Goal: Information Seeking & Learning: Learn about a topic

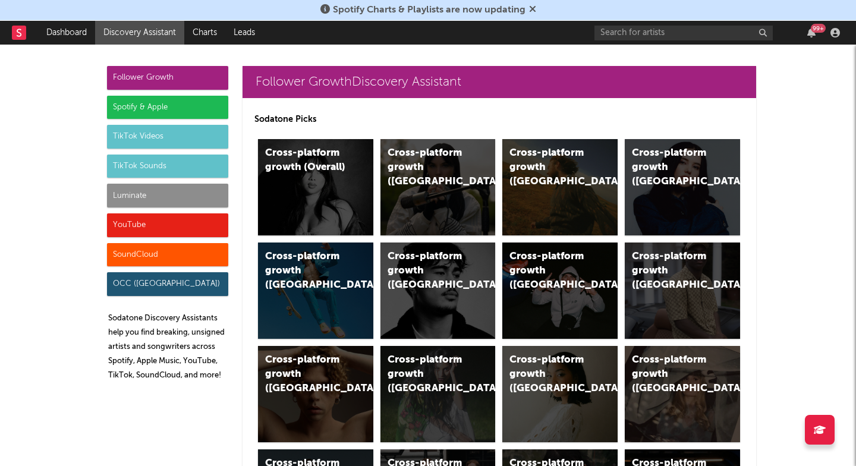
click at [144, 103] on div "Spotify & Apple" at bounding box center [167, 108] width 121 height 24
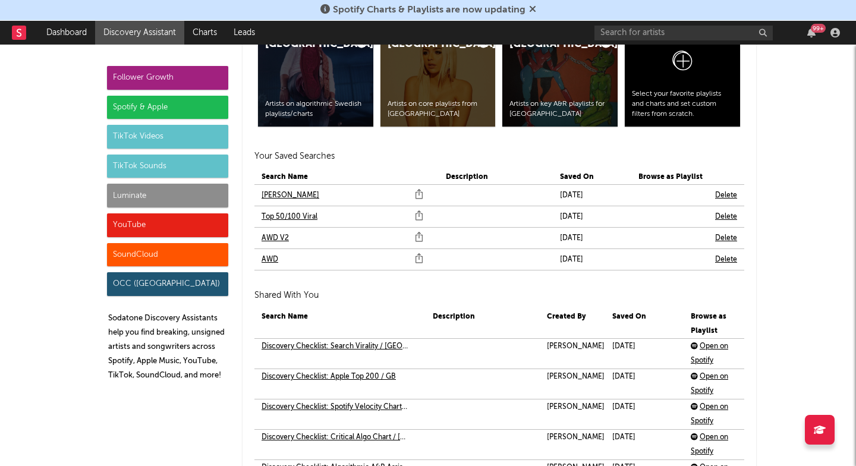
scroll to position [2592, 0]
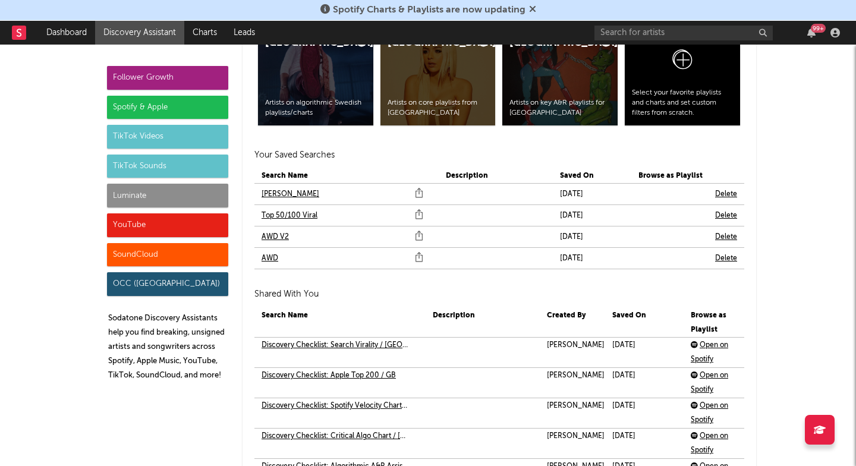
click at [274, 234] on link "AWD V2" at bounding box center [274, 237] width 27 height 14
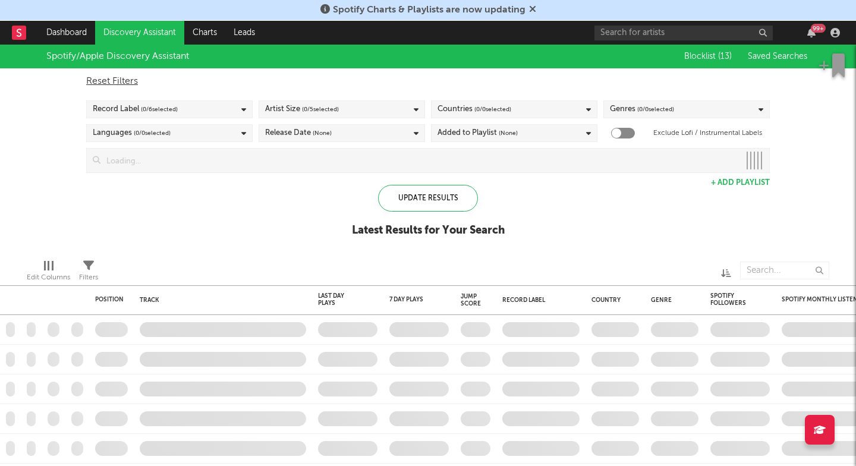
checkbox input "true"
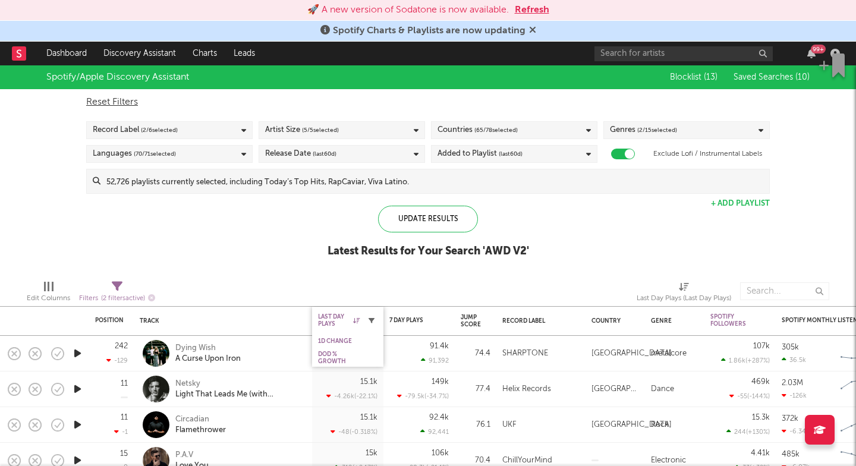
click at [373, 320] on icon "button" at bounding box center [371, 320] width 6 height 6
select select "max"
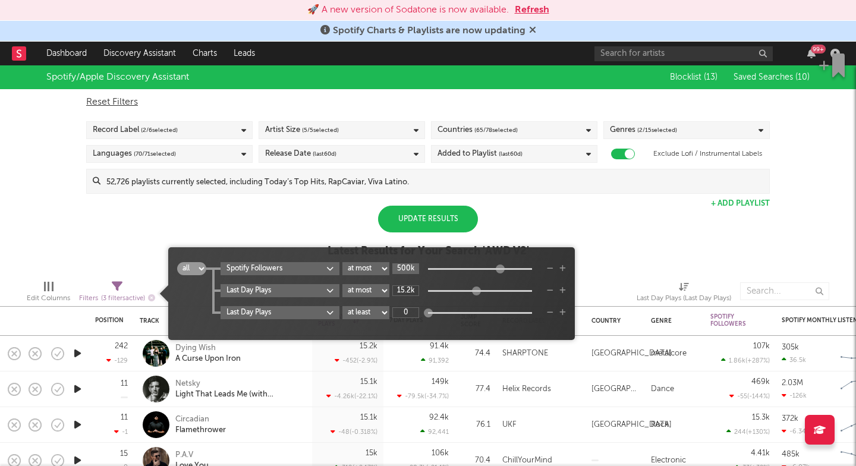
click at [408, 269] on input "500k" at bounding box center [405, 268] width 27 height 11
type input "2M"
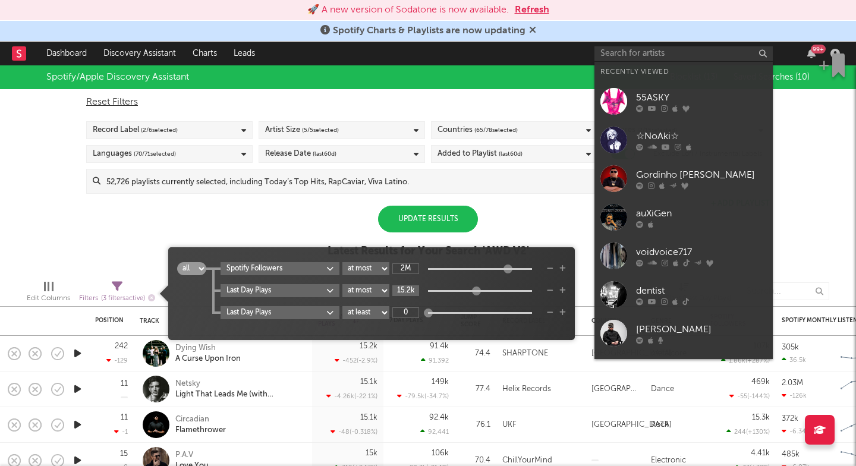
click at [402, 291] on input "15.2k" at bounding box center [405, 290] width 27 height 11
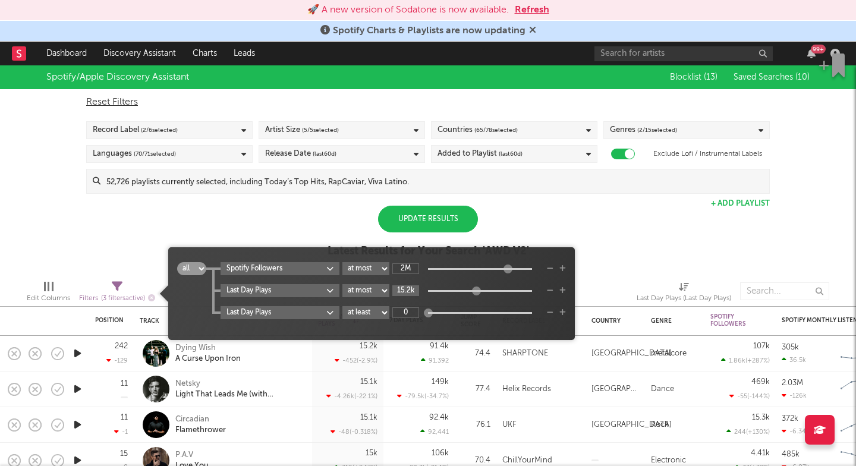
click at [402, 291] on input "15.2k" at bounding box center [405, 290] width 27 height 11
type input "2M"
click at [426, 217] on div "Update Results" at bounding box center [428, 219] width 100 height 27
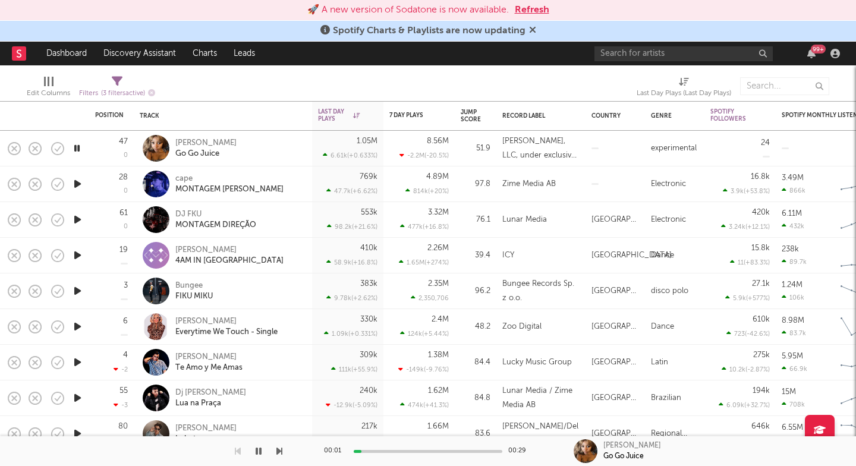
click at [277, 450] on icon "button" at bounding box center [279, 451] width 6 height 10
click at [278, 450] on icon "button" at bounding box center [279, 451] width 6 height 10
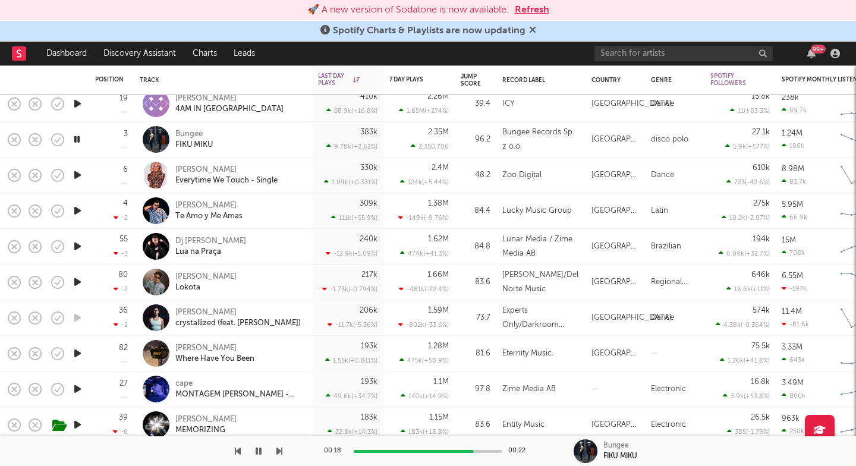
click at [283, 448] on div "00:18 00:22 Bungee FIKU MIKU" at bounding box center [428, 451] width 856 height 30
click at [278, 450] on icon "button" at bounding box center [279, 451] width 6 height 10
click at [76, 209] on icon "button" at bounding box center [77, 210] width 12 height 15
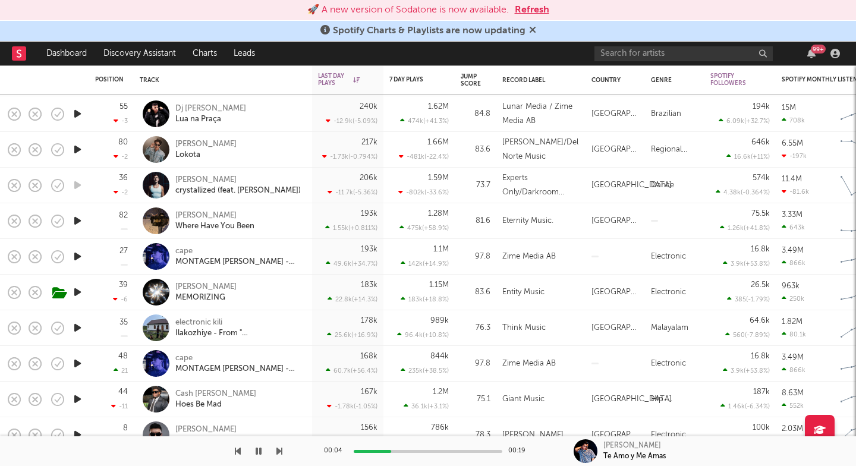
click at [77, 220] on icon "button" at bounding box center [77, 220] width 12 height 15
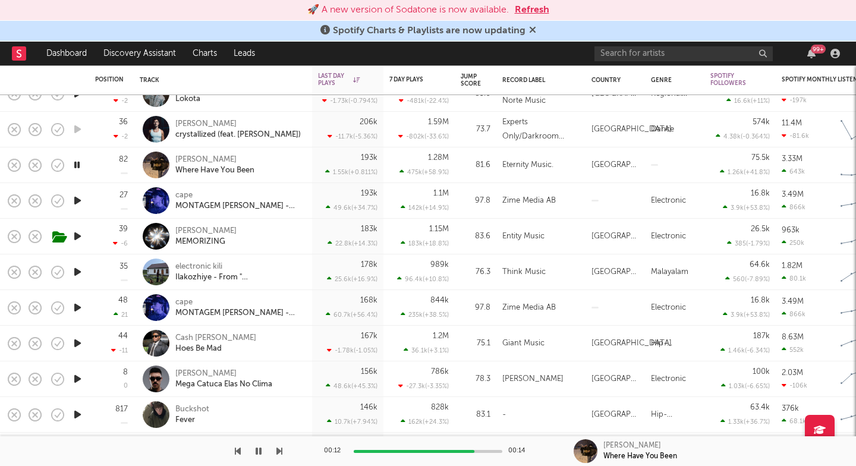
click at [74, 198] on icon "button" at bounding box center [77, 200] width 12 height 15
click at [78, 232] on icon "button" at bounding box center [77, 236] width 12 height 15
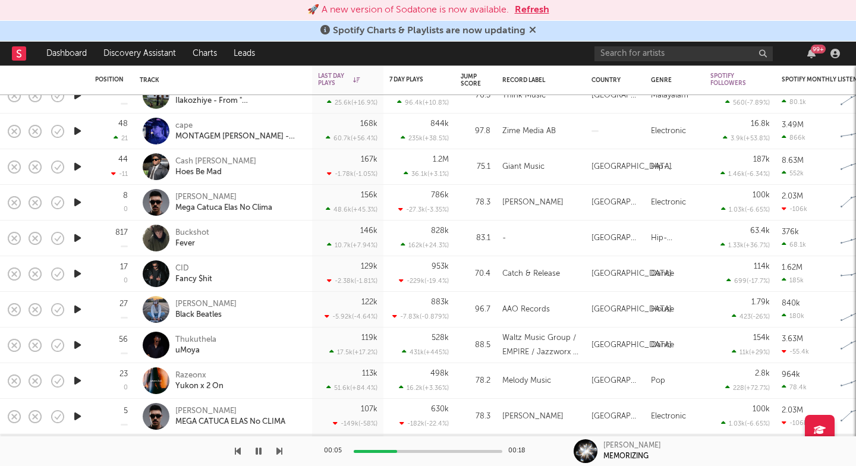
click at [78, 169] on icon "button" at bounding box center [77, 166] width 12 height 15
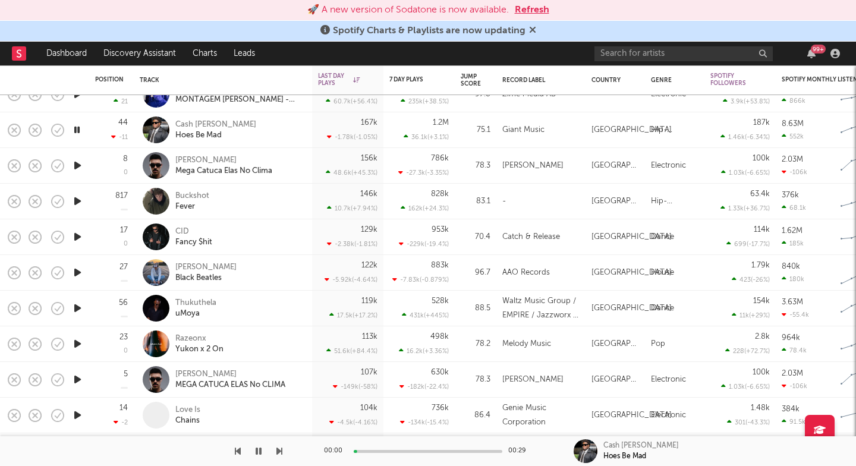
click at [78, 163] on icon "button" at bounding box center [77, 165] width 12 height 15
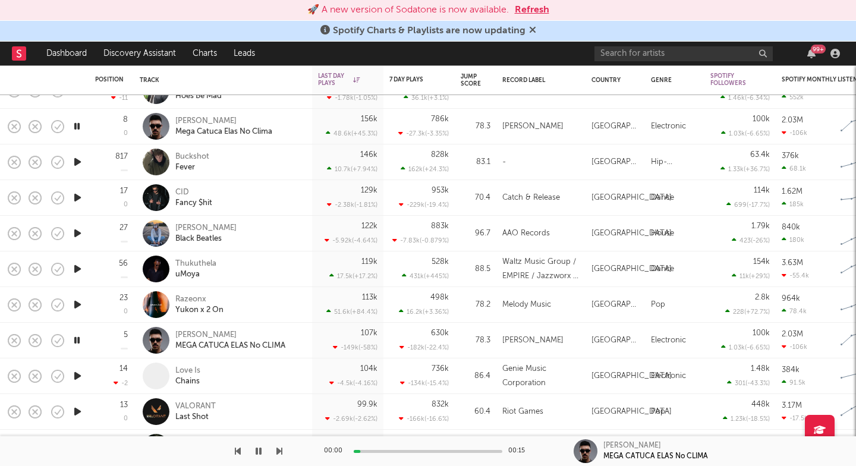
click at [77, 157] on icon "button" at bounding box center [77, 161] width 12 height 15
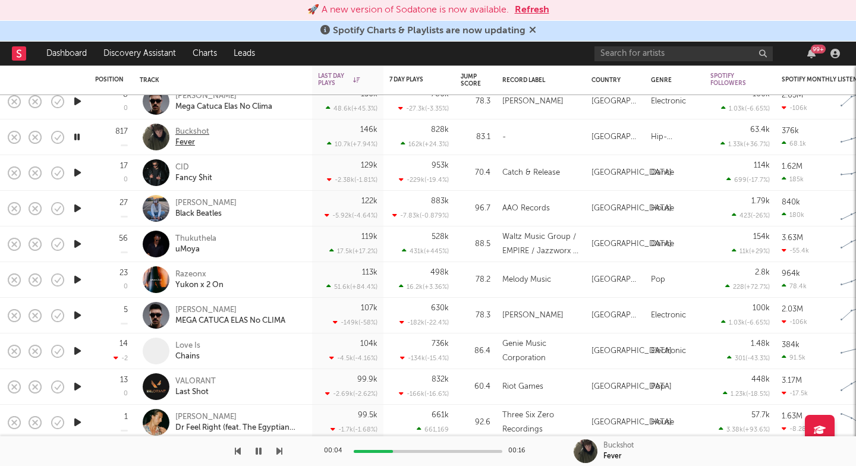
click at [186, 128] on div "Buckshot" at bounding box center [192, 132] width 34 height 11
click at [72, 172] on icon "button" at bounding box center [77, 172] width 12 height 15
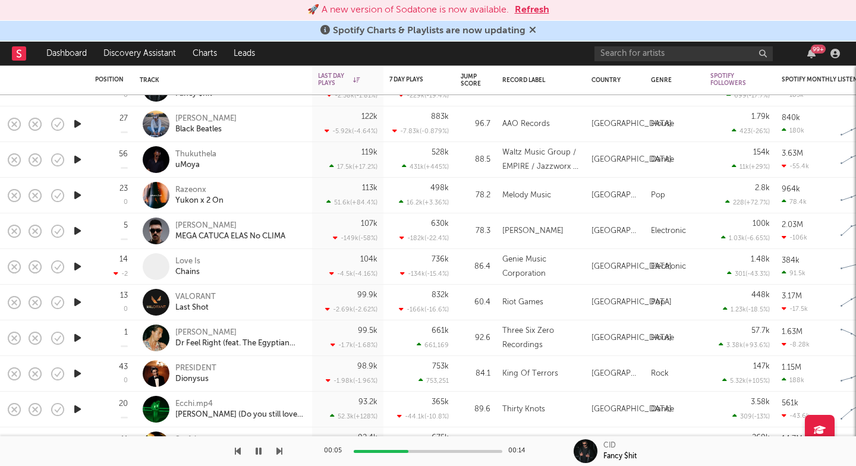
click at [79, 200] on icon "button" at bounding box center [77, 195] width 12 height 15
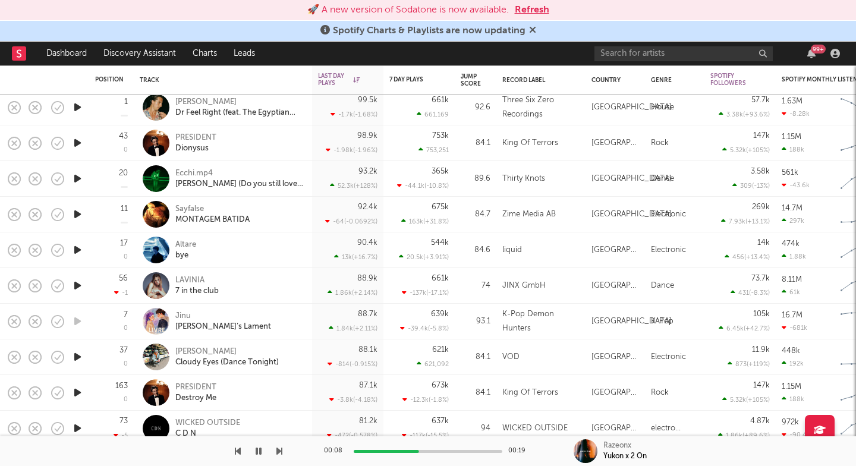
click at [77, 359] on icon "button" at bounding box center [77, 356] width 12 height 15
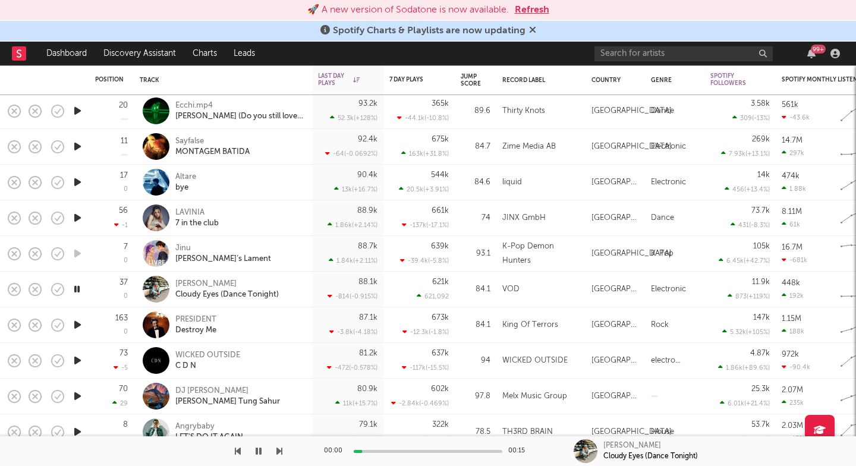
click at [81, 323] on icon "button" at bounding box center [77, 324] width 12 height 15
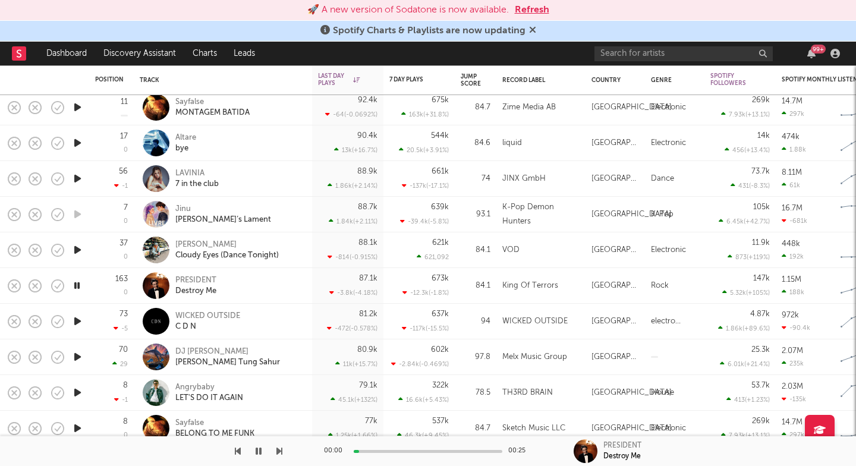
click at [80, 319] on icon "button" at bounding box center [77, 321] width 12 height 15
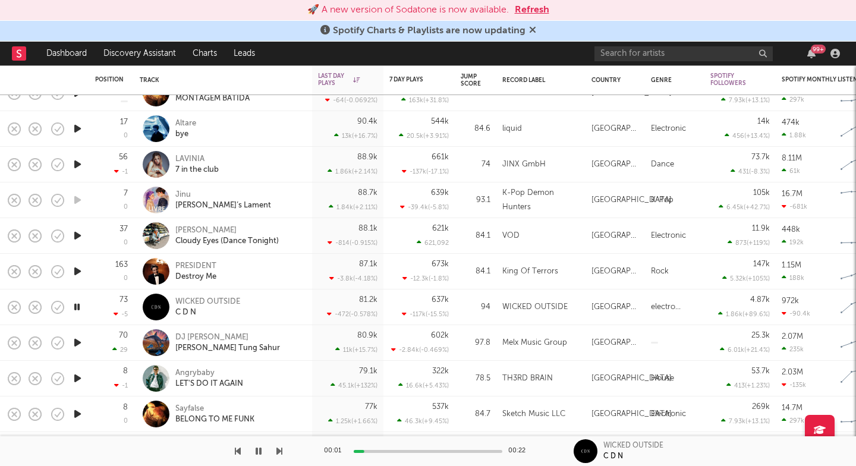
click at [78, 339] on icon "button" at bounding box center [77, 342] width 12 height 15
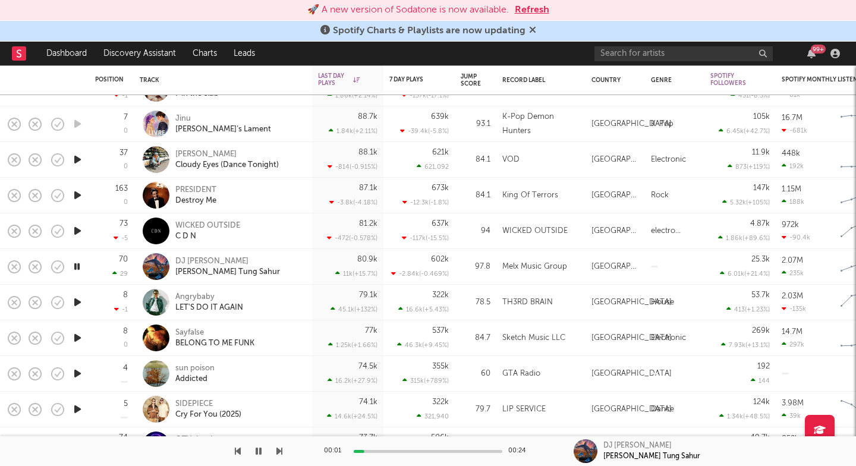
click at [79, 298] on icon "button" at bounding box center [77, 302] width 12 height 15
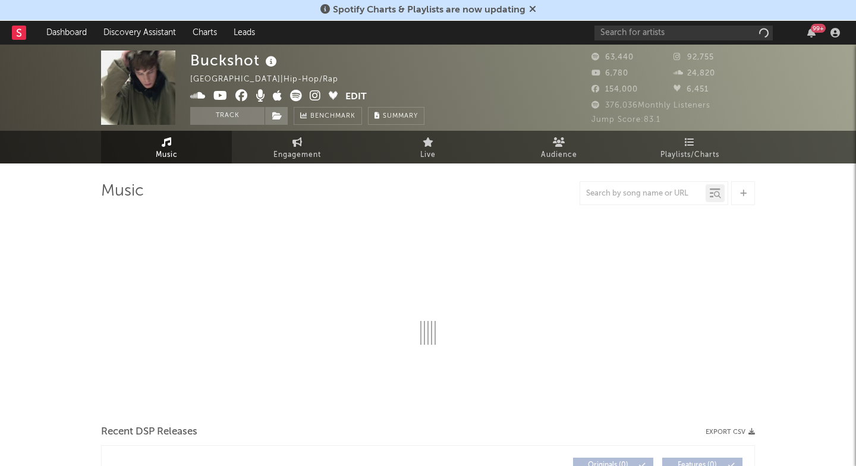
select select "6m"
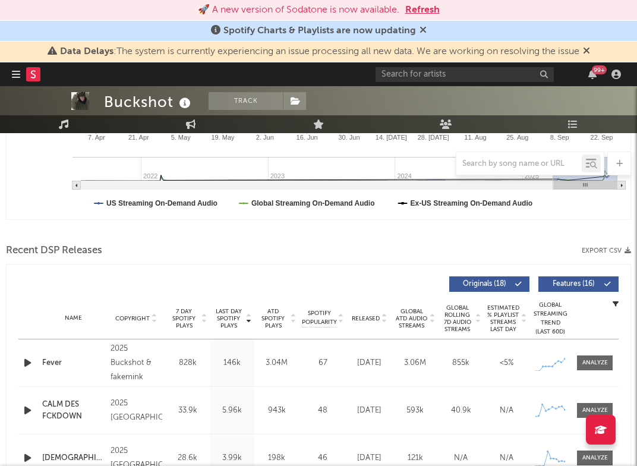
scroll to position [319, 0]
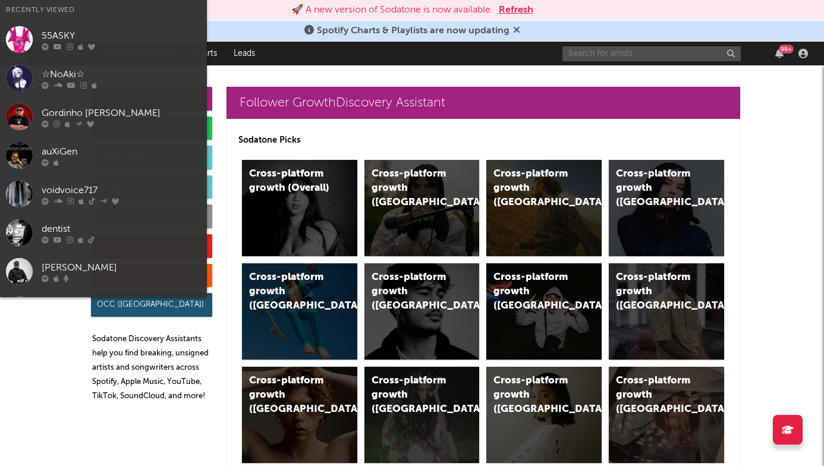
click at [596, 53] on input "text" at bounding box center [651, 53] width 178 height 15
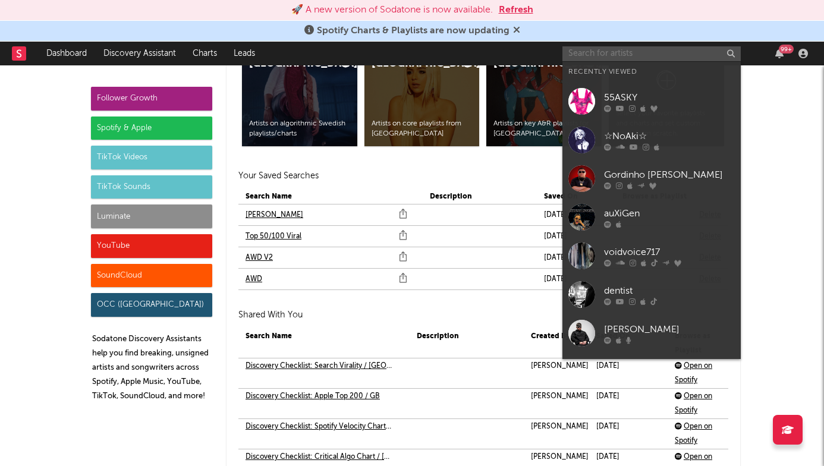
paste input "https://open.spotify.com/artist/2na7I8tiC5cQ1TxJlXlrRA?si=8-3RhNdwR5ijyX2QpEyNDg"
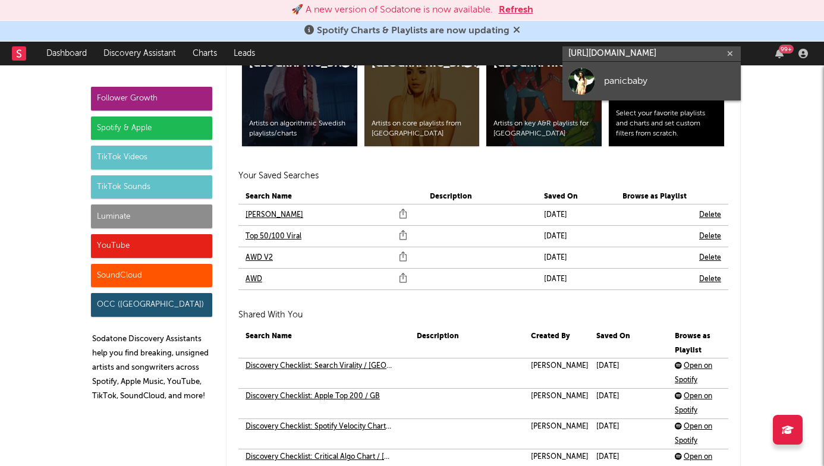
type input "https://open.spotify.com/artist/2na7I8tiC5cQ1TxJlXlrRA?si=8-3RhNdwR5ijyX2QpEyNDg"
click at [615, 97] on link "panicbaby" at bounding box center [651, 81] width 178 height 39
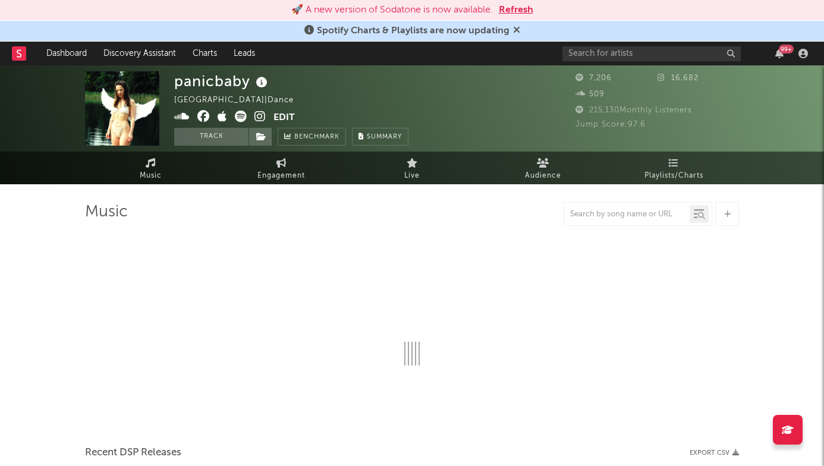
select select "1w"
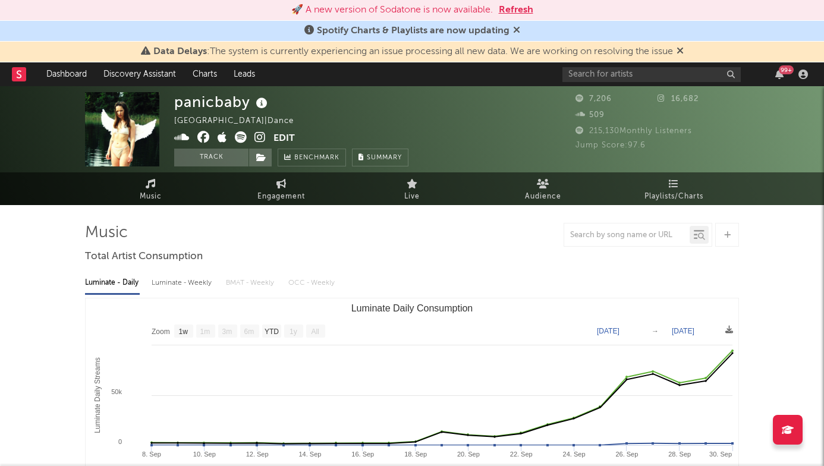
click at [261, 140] on icon at bounding box center [259, 137] width 11 height 12
click at [263, 136] on icon at bounding box center [259, 137] width 11 height 12
click at [614, 78] on input "text" at bounding box center [651, 74] width 178 height 15
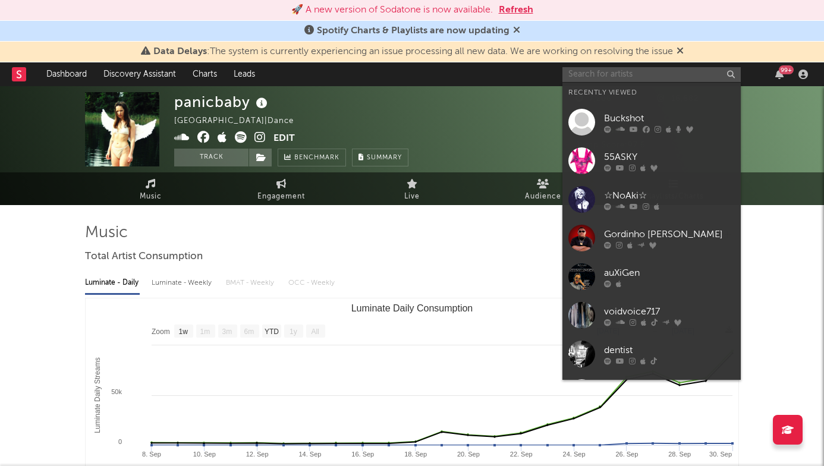
paste input "https://open.spotify.com/artist/2Qs6c7sk2XP8MONg0SjaGm?si=G_9Ny_MdQmW4T9SXzhQtDQ"
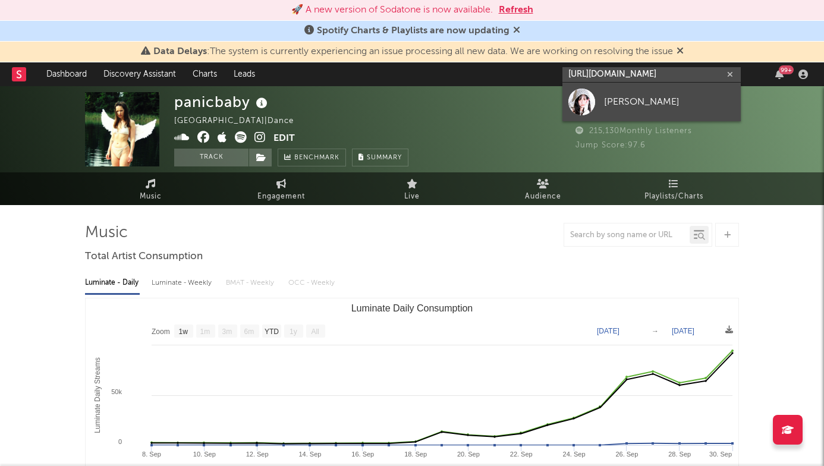
type input "https://open.spotify.com/artist/2Qs6c7sk2XP8MONg0SjaGm?si=G_9Ny_MdQmW4T9SXzhQtD"
click at [638, 97] on div "Olga Myko" at bounding box center [669, 101] width 131 height 14
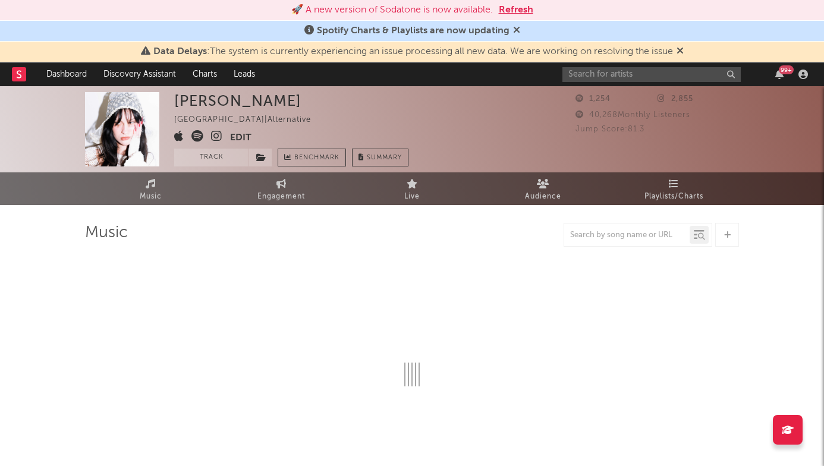
select select "1w"
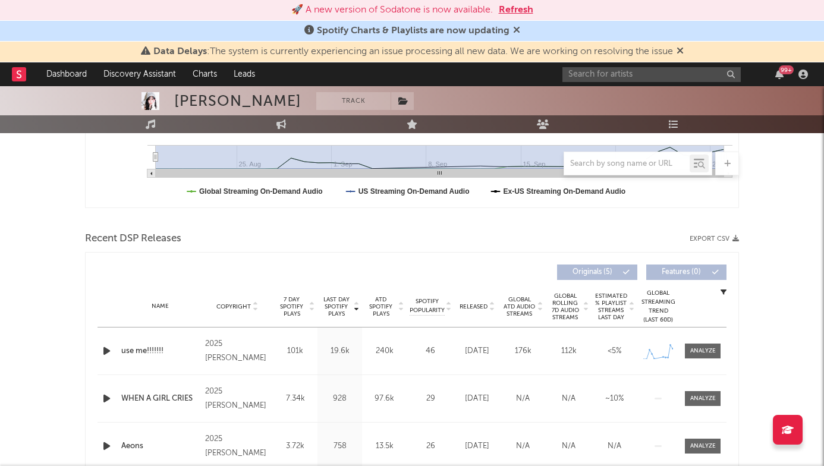
scroll to position [388, 0]
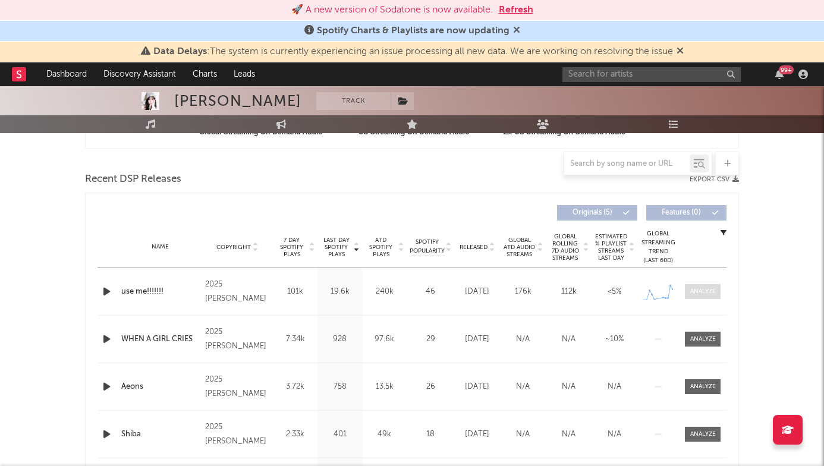
click at [711, 294] on div at bounding box center [703, 291] width 26 height 9
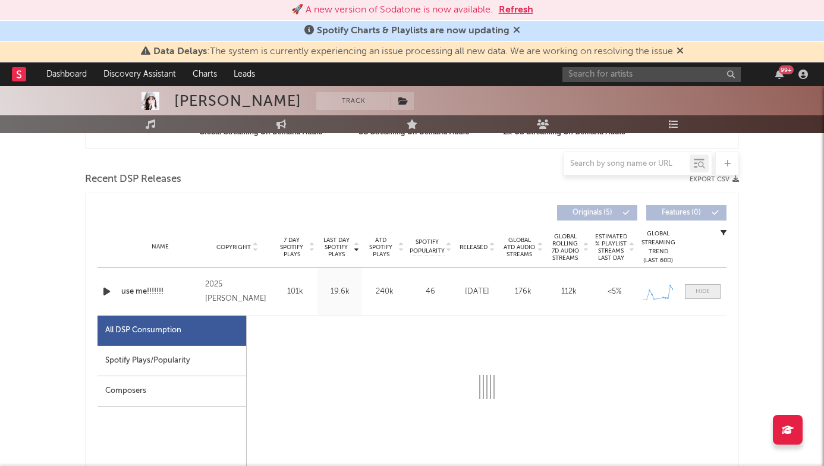
scroll to position [389, 0]
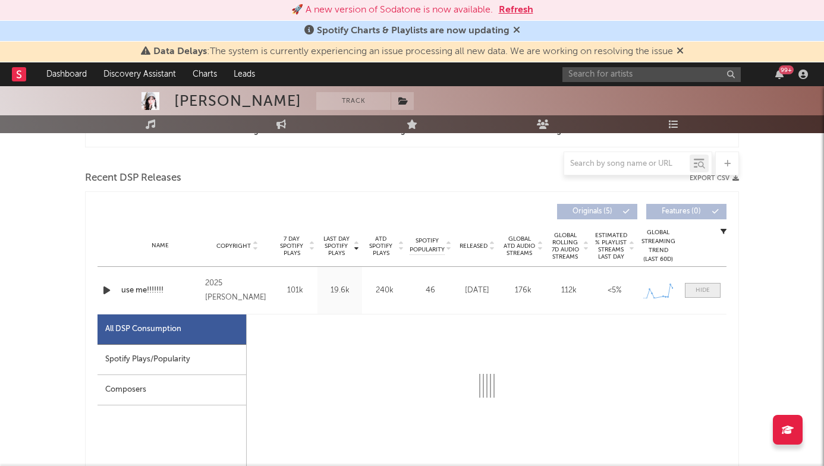
select select "1w"
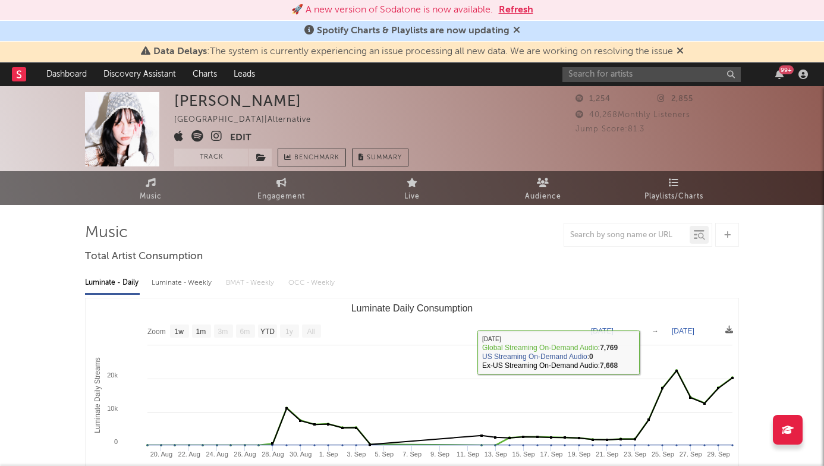
scroll to position [0, 0]
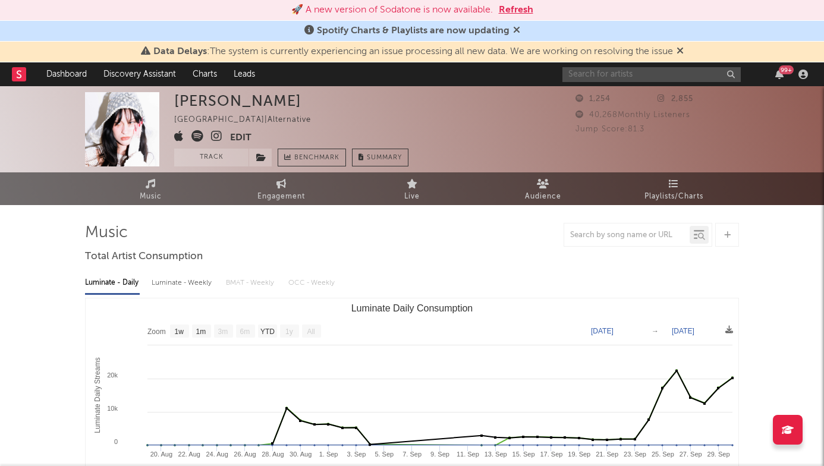
click at [579, 75] on input "text" at bounding box center [651, 74] width 178 height 15
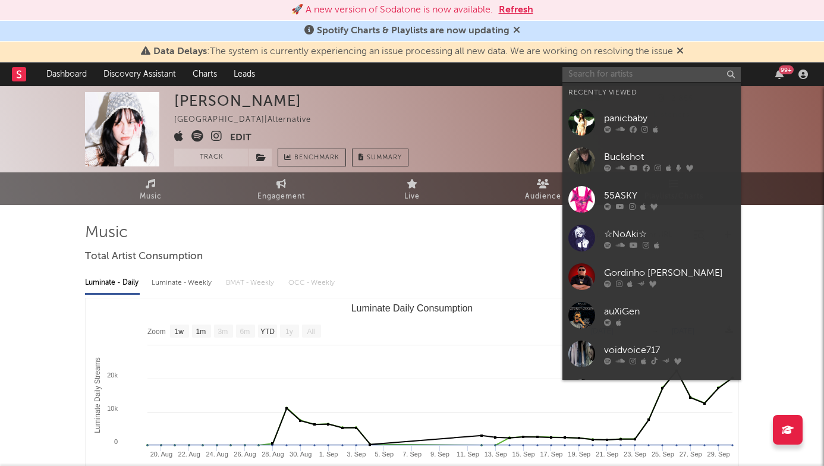
paste input "https://open.spotify.com/track/4IrUBK4fJp0gPleQXuCymu?si=b3adaf05fb4049e1"
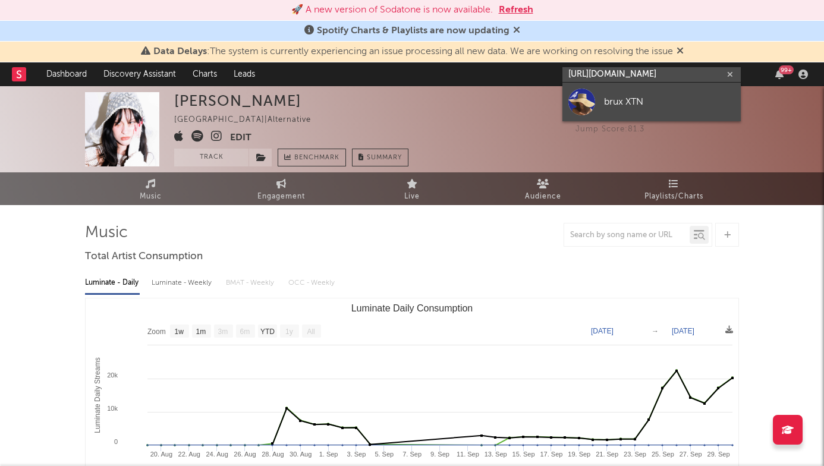
type input "https://open.spotify.com/track/4IrUBK4fJp0gPleQXuCymu?si=b3adaf05fb4049e"
click at [594, 103] on div at bounding box center [581, 102] width 27 height 27
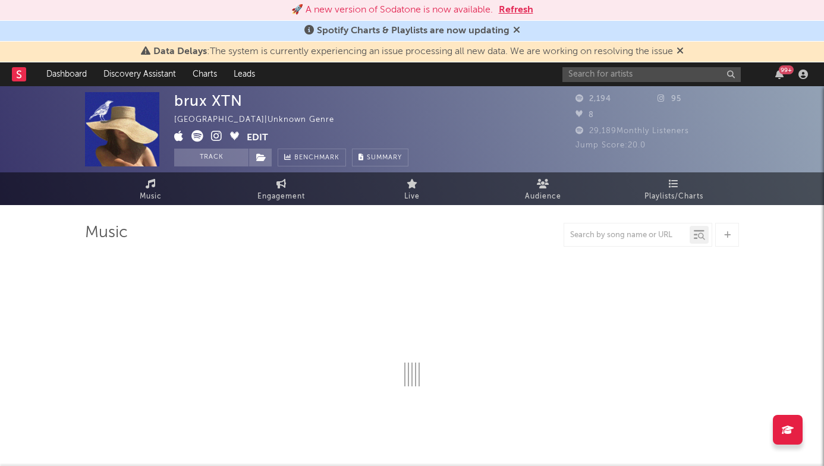
select select "1w"
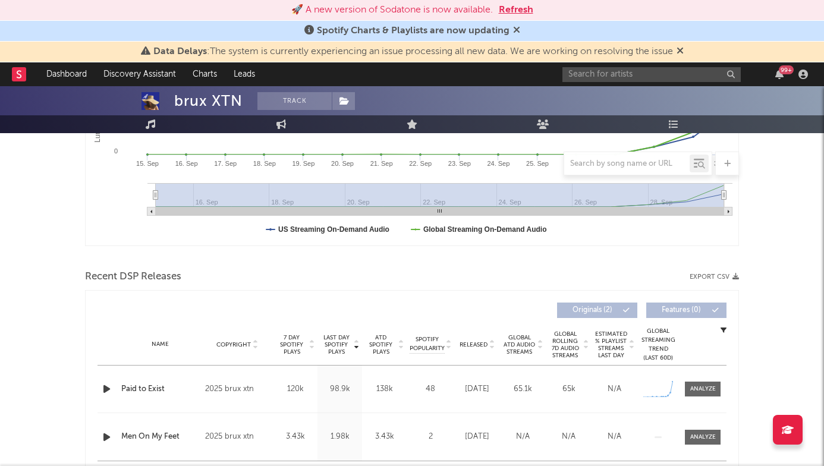
scroll to position [317, 0]
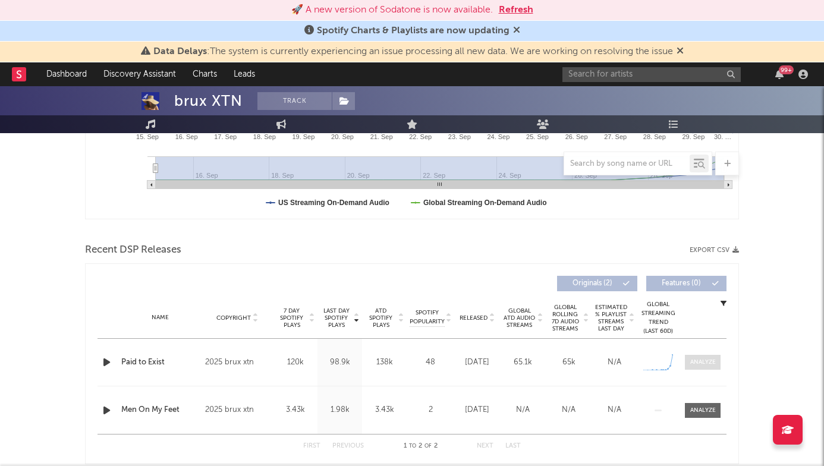
click at [706, 360] on div at bounding box center [703, 362] width 26 height 9
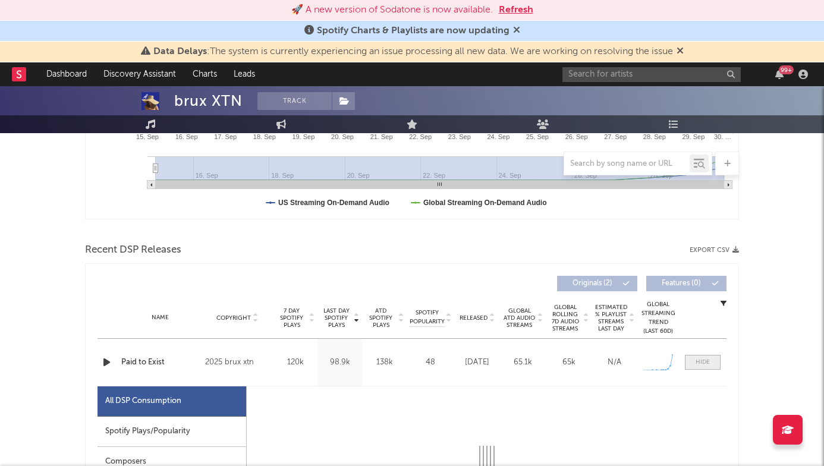
select select "1w"
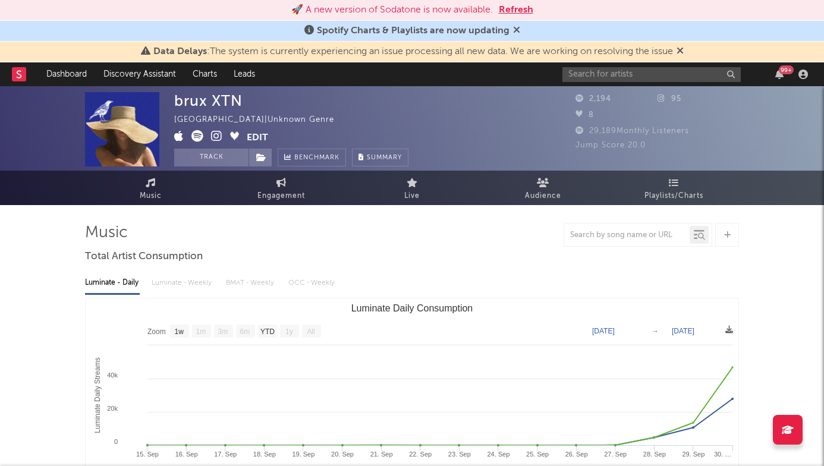
scroll to position [0, 0]
click at [214, 134] on icon at bounding box center [216, 136] width 11 height 12
